Goal: Information Seeking & Learning: Understand process/instructions

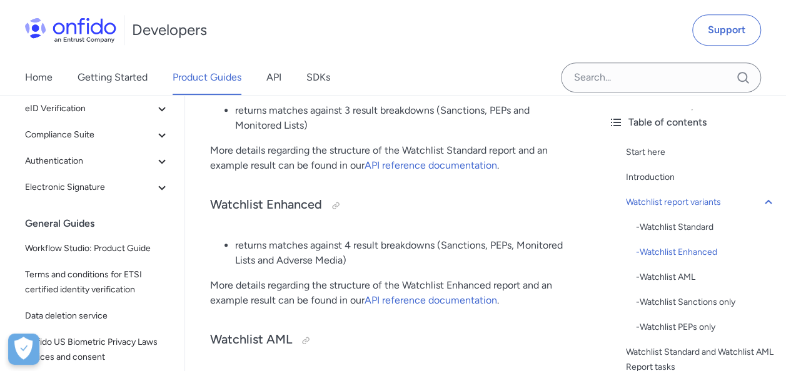
scroll to position [369, 0]
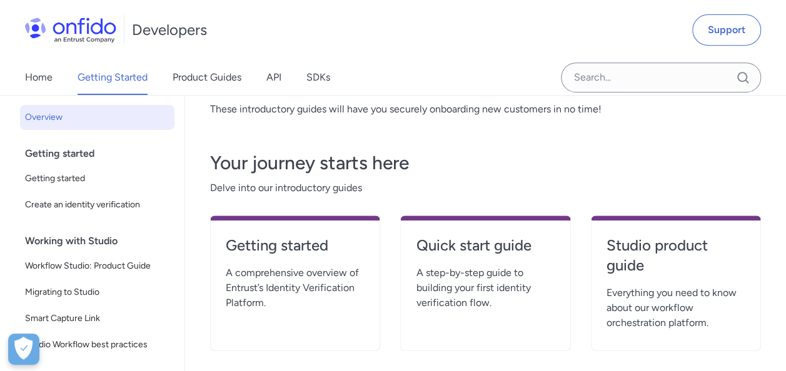
scroll to position [313, 0]
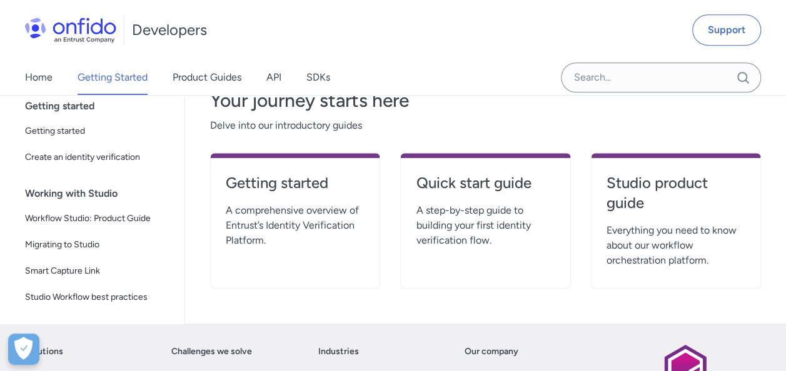
click at [276, 226] on span "A comprehensive overview of Entrust’s Identity Verification Platform." at bounding box center [295, 225] width 139 height 45
click at [256, 186] on h4 "Getting started" at bounding box center [295, 183] width 139 height 20
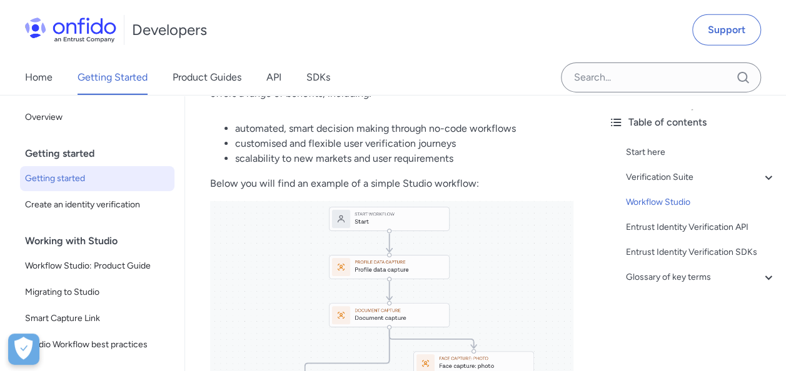
scroll to position [2000, 0]
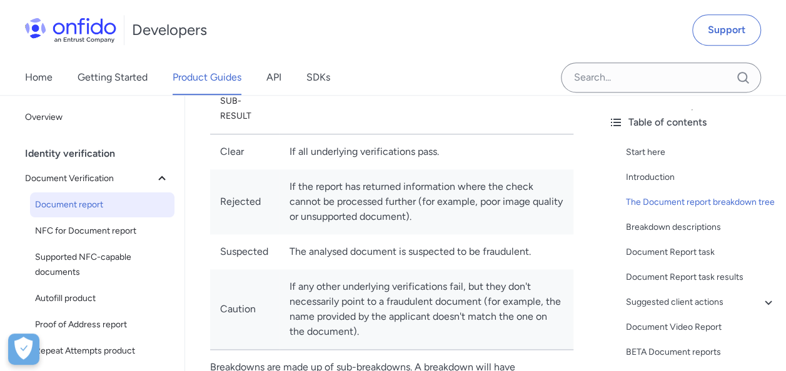
scroll to position [813, 0]
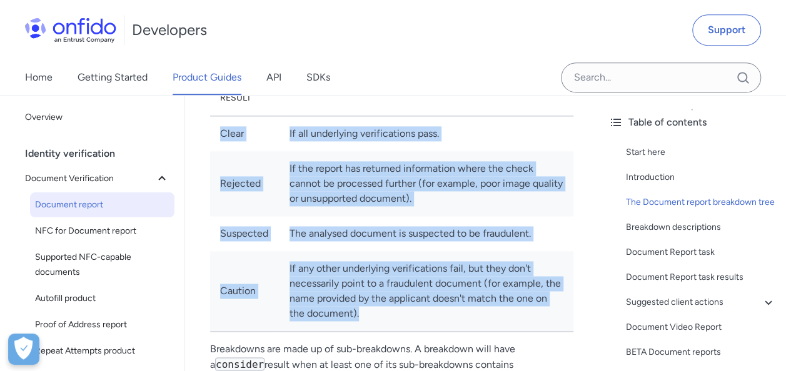
drag, startPoint x: 221, startPoint y: 133, endPoint x: 375, endPoint y: 309, distance: 234.8
click at [375, 309] on tbody "Clear If all underlying verifications pass. Rejected If the report has returned…" at bounding box center [391, 224] width 363 height 216
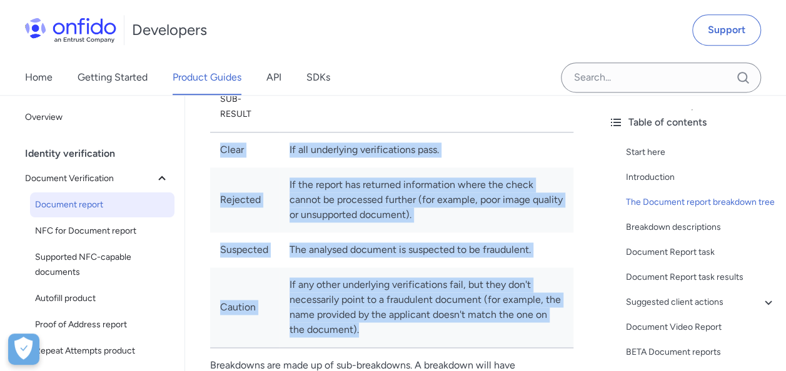
scroll to position [750, 0]
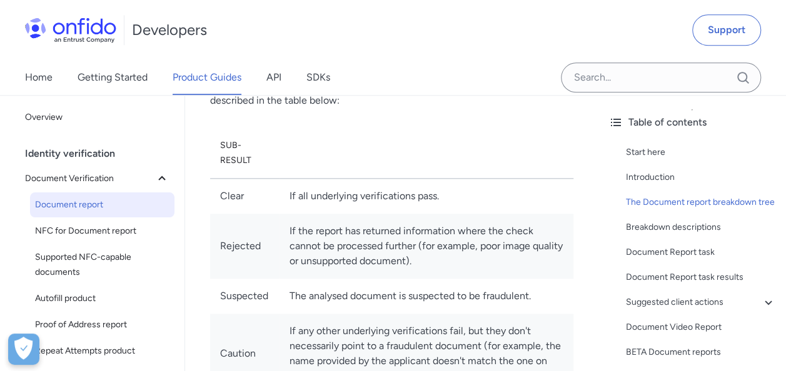
click at [213, 133] on th "Sub-result" at bounding box center [244, 153] width 69 height 51
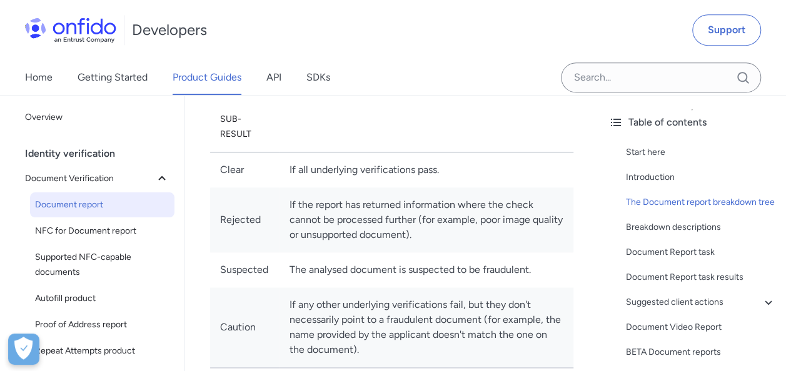
scroll to position [759, 0]
